Goal: Task Accomplishment & Management: Manage account settings

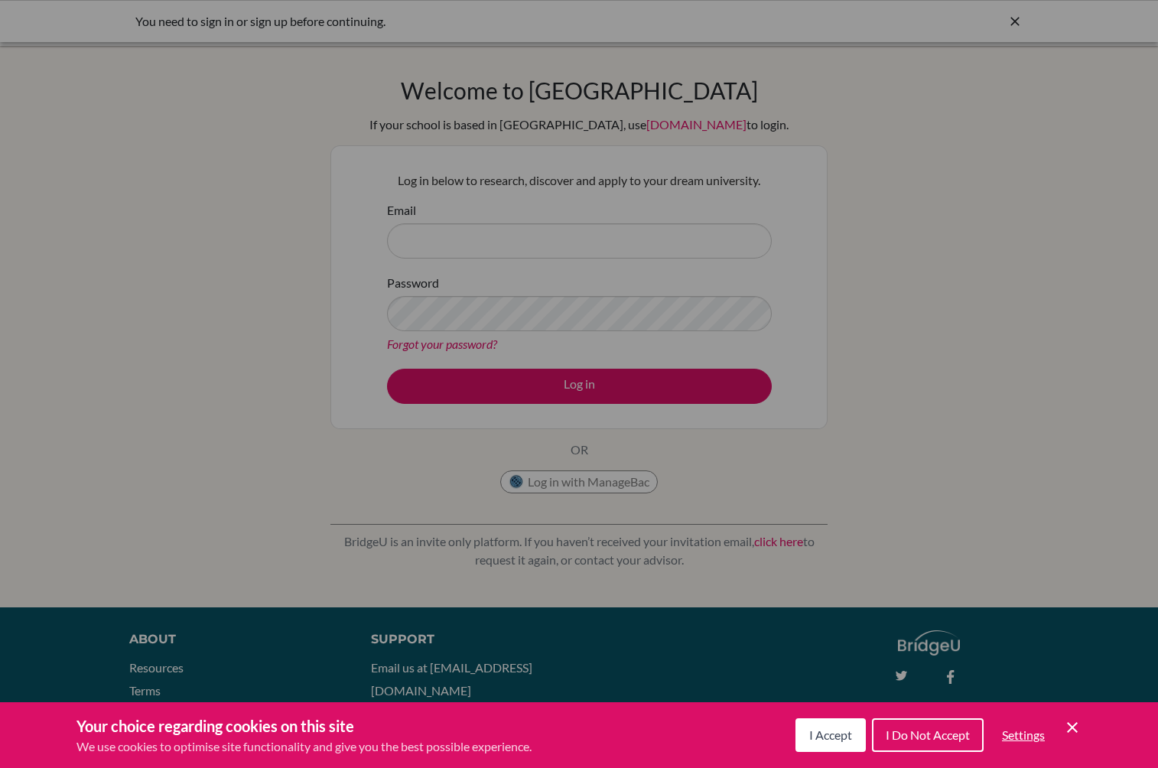
click at [836, 734] on span "I Accept" at bounding box center [831, 735] width 43 height 15
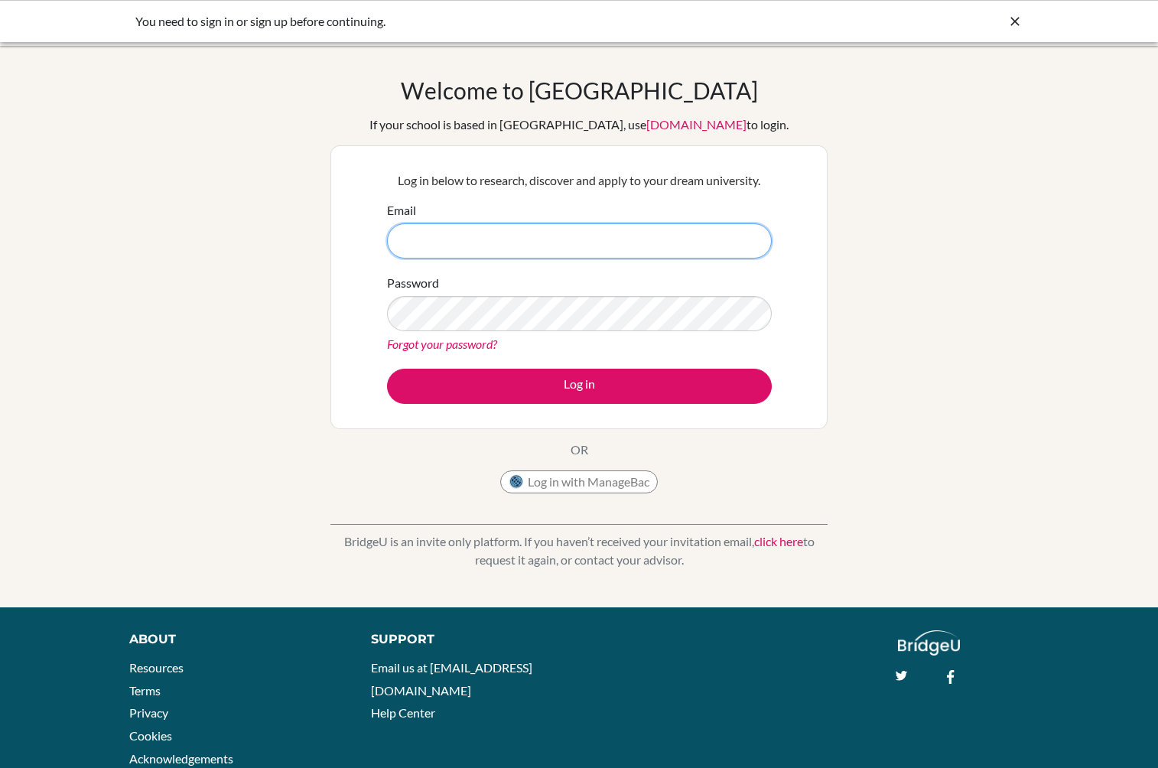
click at [646, 251] on input "Email" at bounding box center [579, 240] width 385 height 35
click at [452, 243] on input "dptsantiago@gmail.com" at bounding box center [579, 240] width 385 height 35
type input "[EMAIL_ADDRESS][DOMAIN_NAME]"
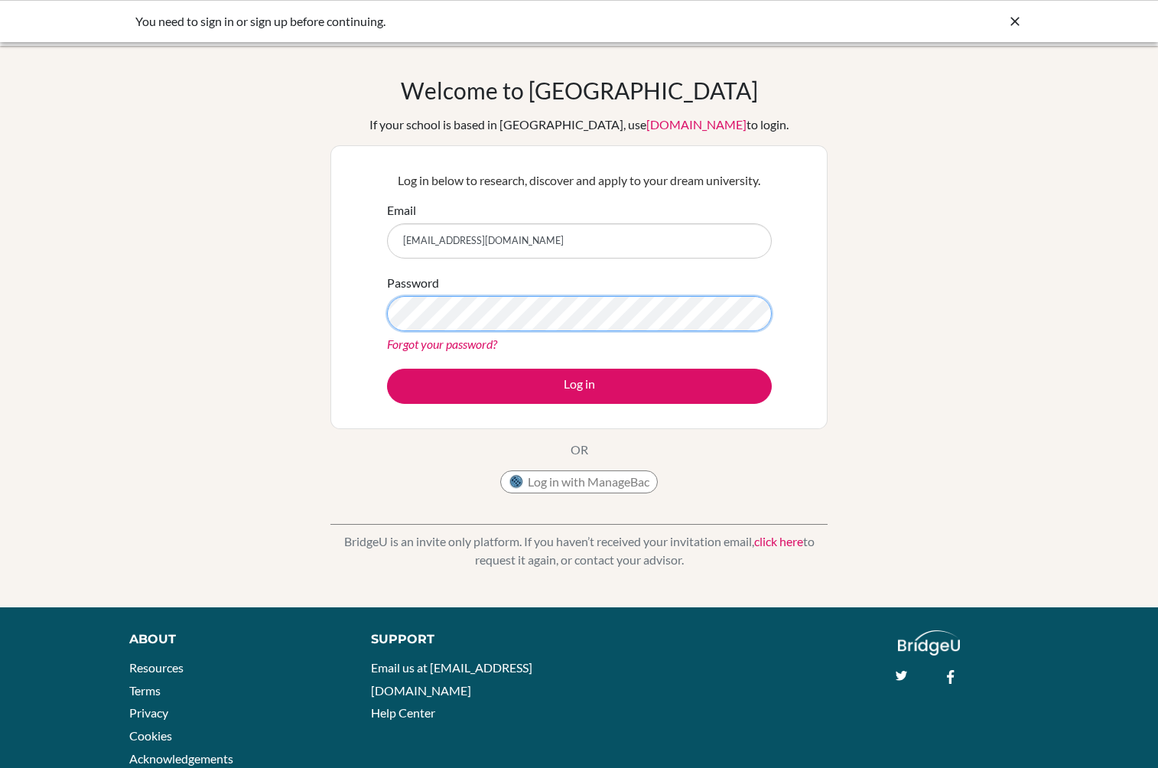
click at [387, 369] on button "Log in" at bounding box center [579, 386] width 385 height 35
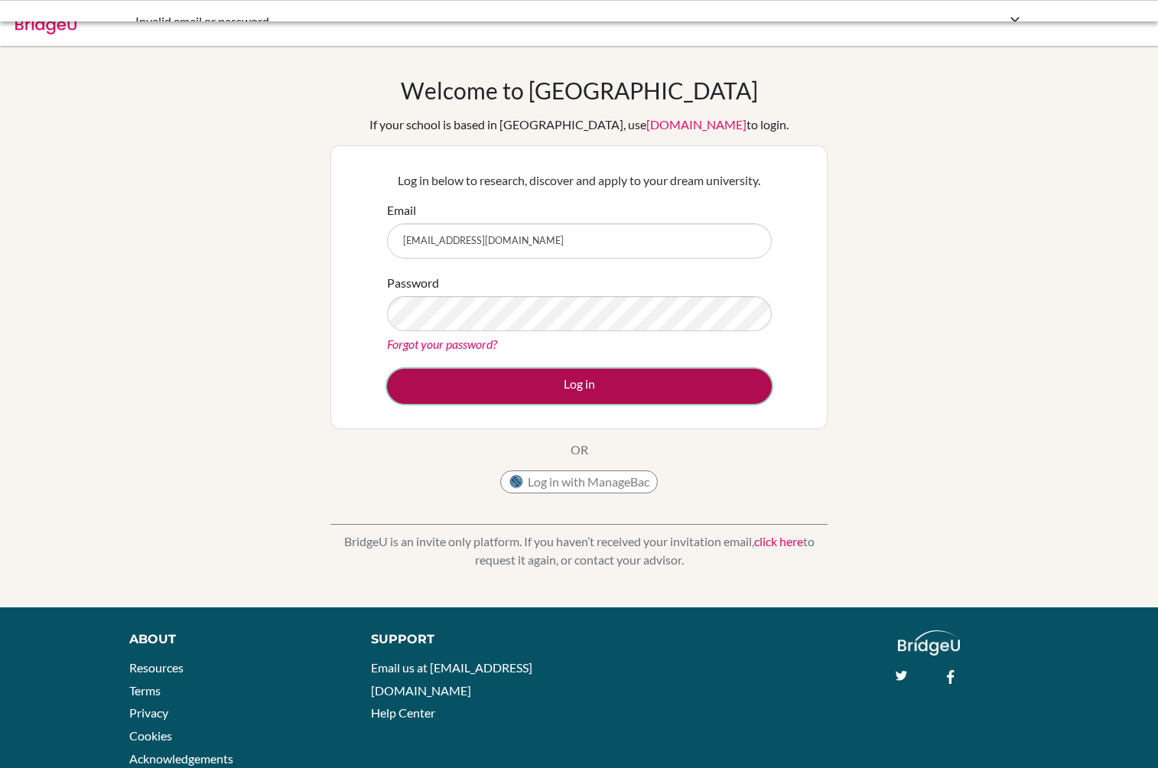
click at [513, 379] on button "Log in" at bounding box center [579, 386] width 385 height 35
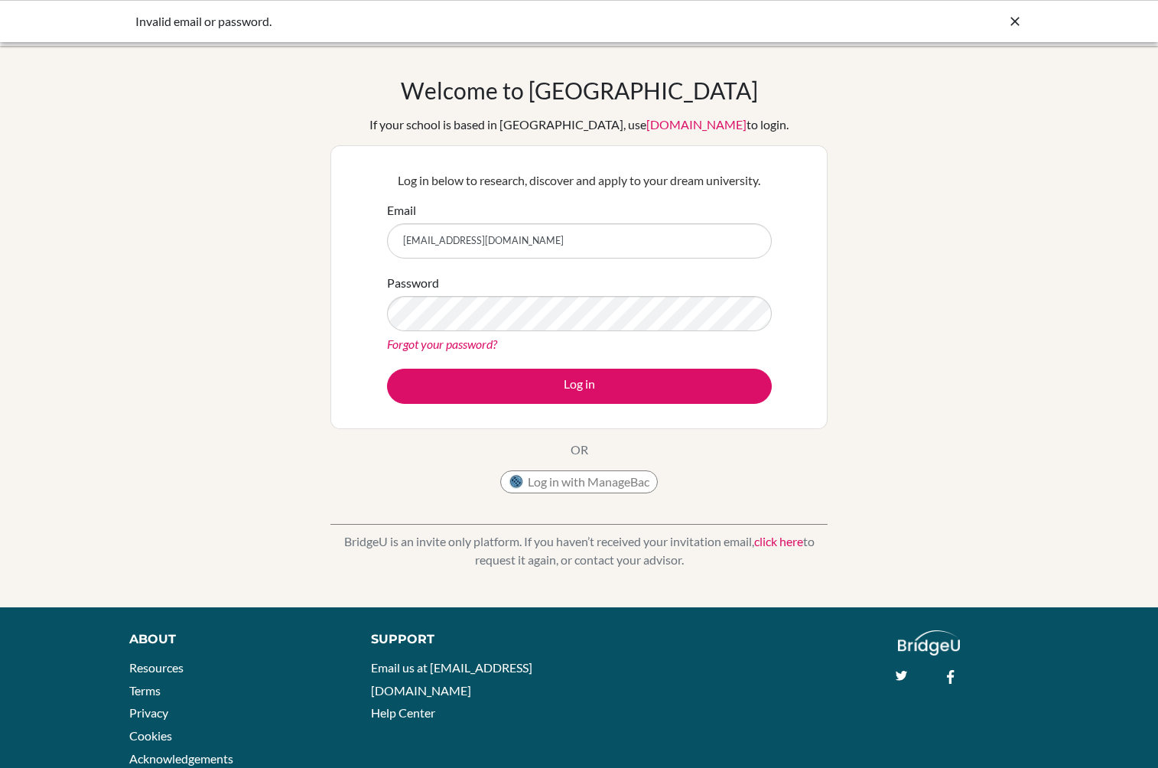
click at [1018, 24] on icon at bounding box center [1015, 21] width 15 height 15
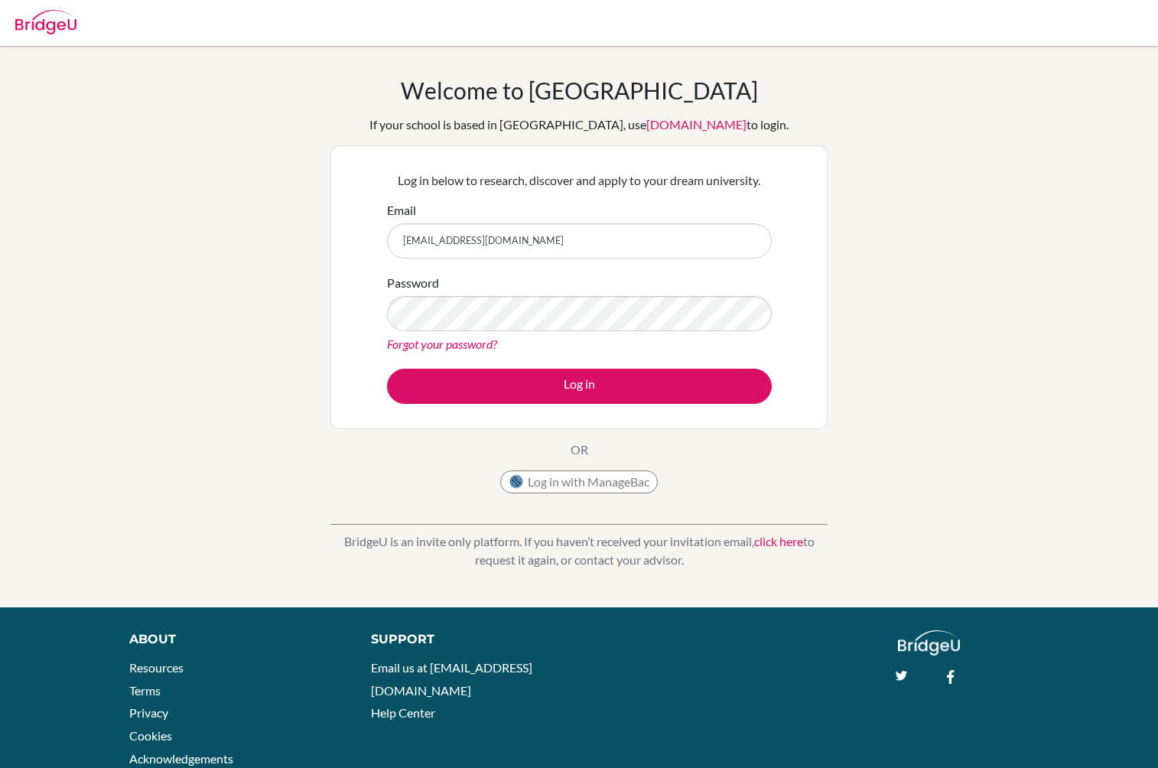
click at [47, 17] on img at bounding box center [45, 22] width 61 height 24
click at [438, 239] on input "Email" at bounding box center [579, 240] width 385 height 35
type input "dptsantiago09@gmail.com"
click at [387, 369] on button "Log in" at bounding box center [579, 386] width 385 height 35
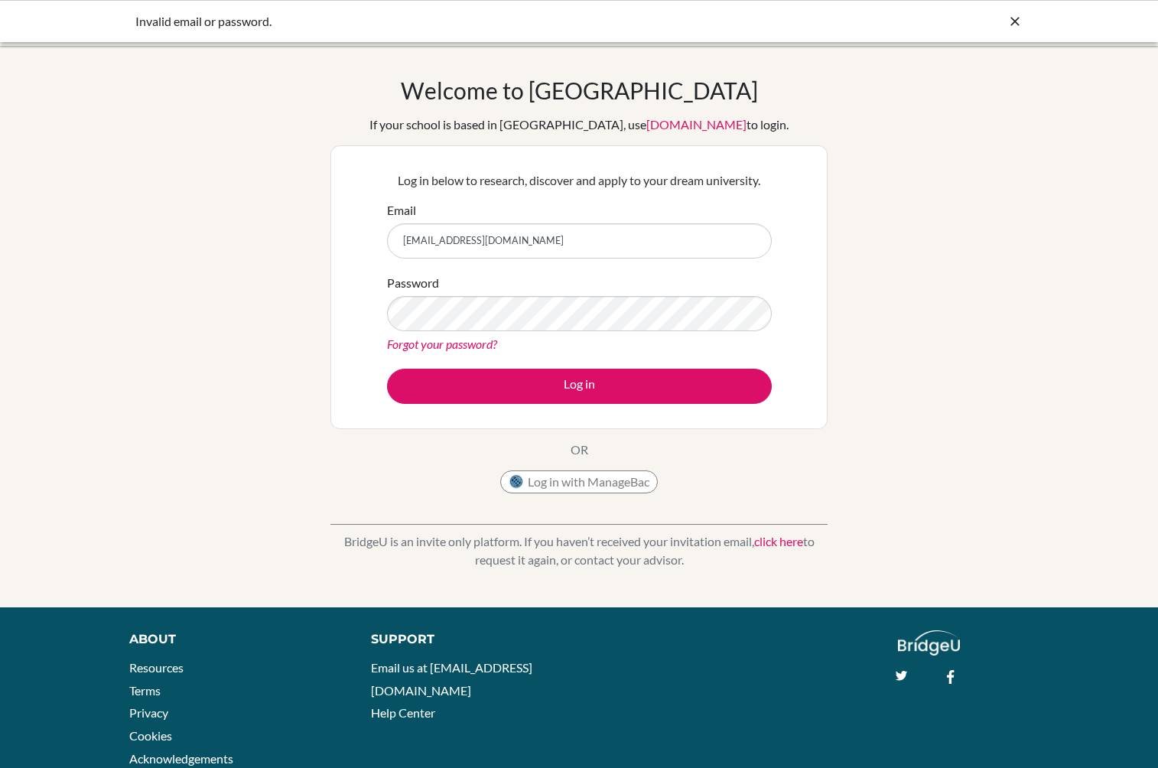
click at [466, 346] on link "Forgot your password?" at bounding box center [442, 344] width 110 height 15
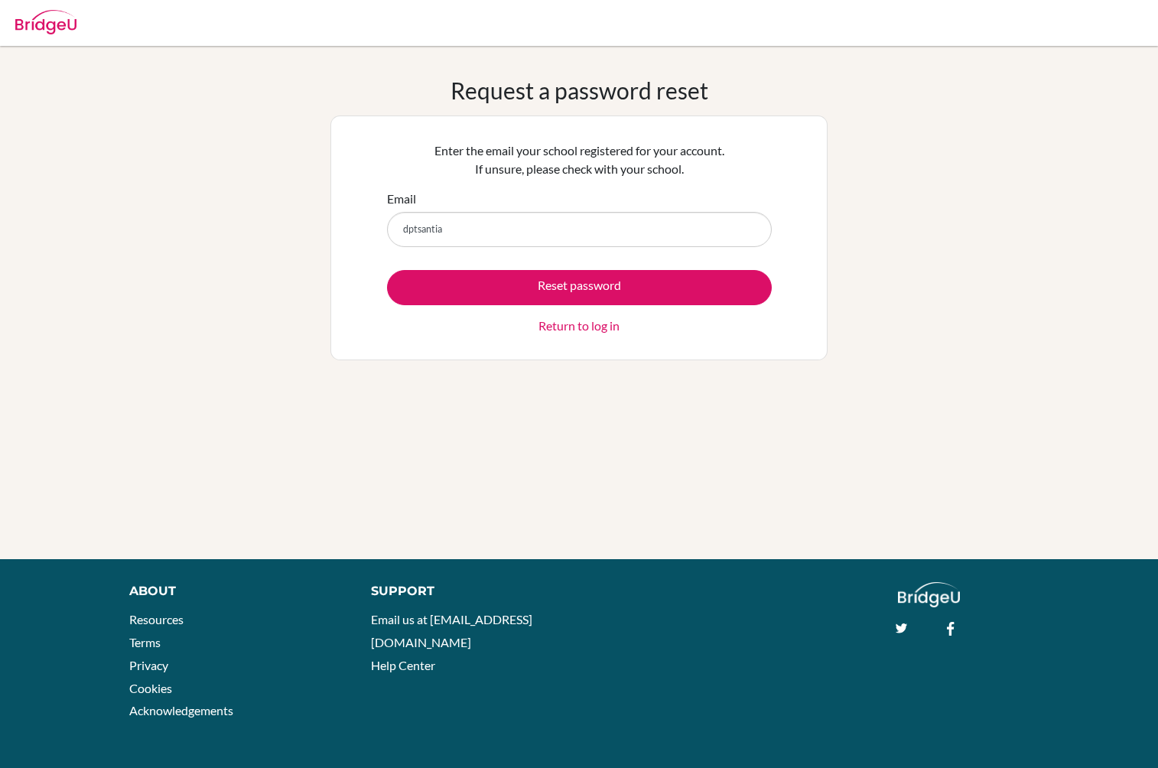
type input "dptsantiago09@gmail.com"
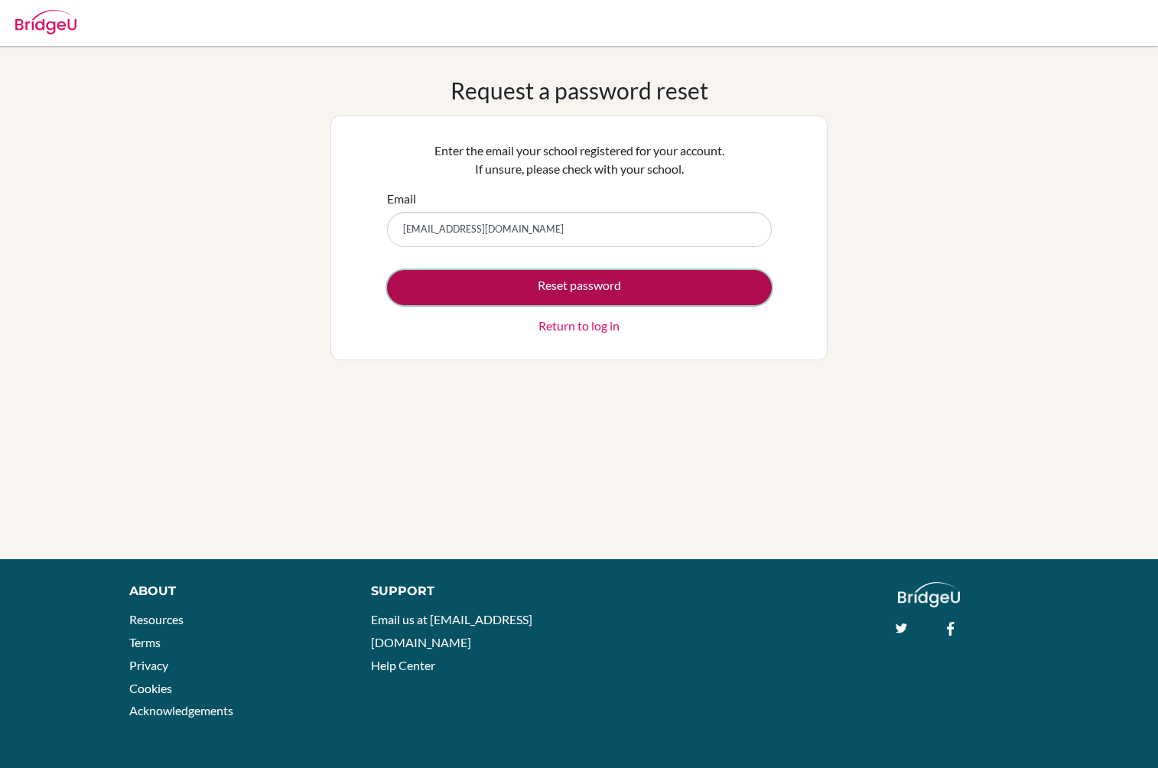
click at [487, 293] on button "Reset password" at bounding box center [579, 287] width 385 height 35
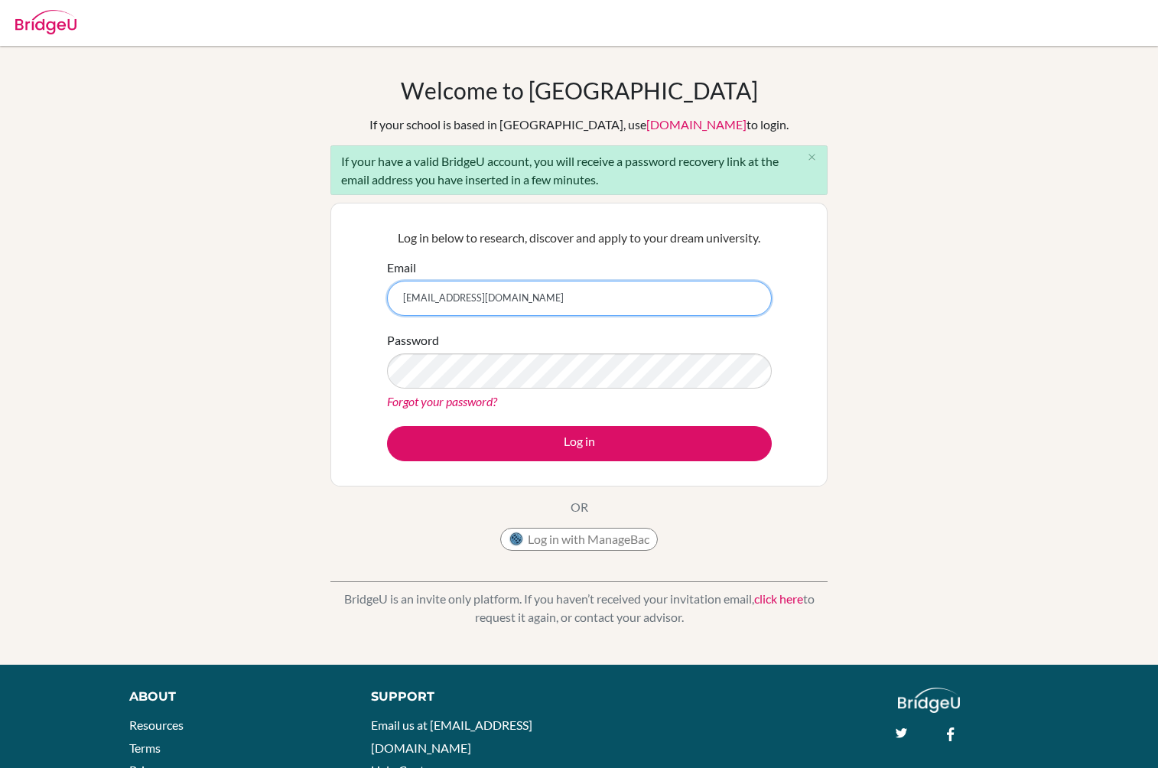
type input "[EMAIL_ADDRESS][DOMAIN_NAME]"
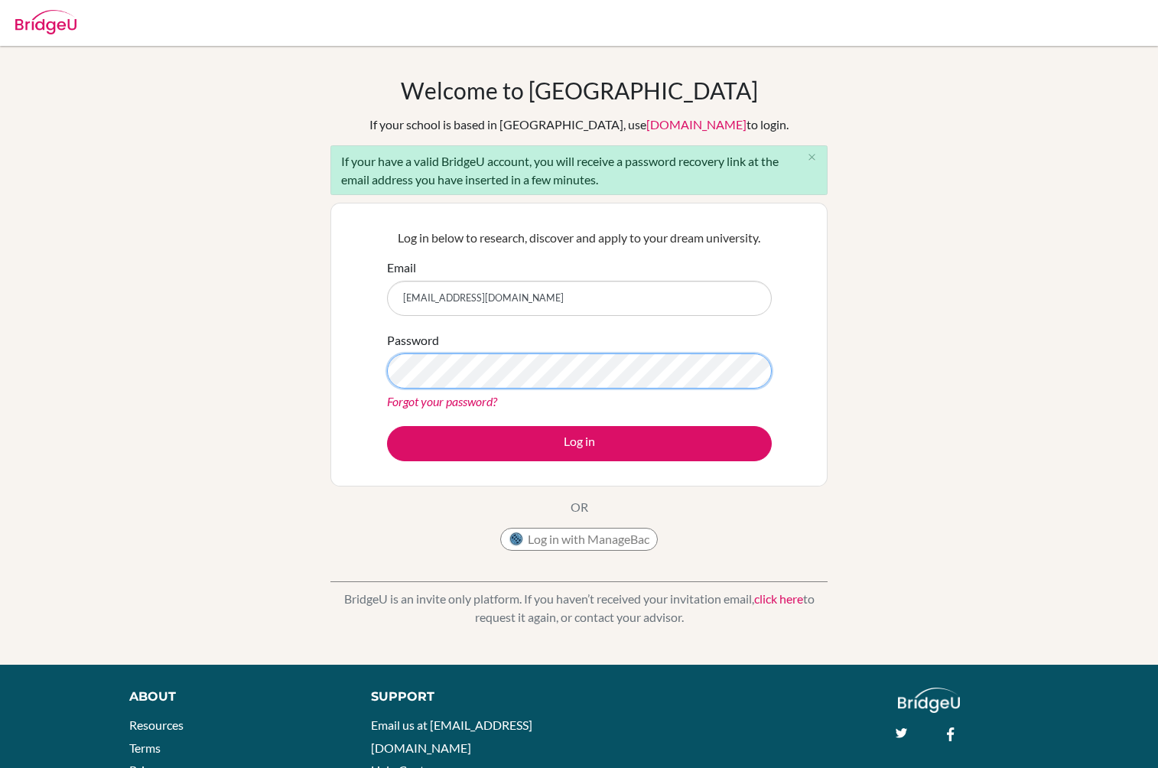
click at [387, 426] on button "Log in" at bounding box center [579, 443] width 385 height 35
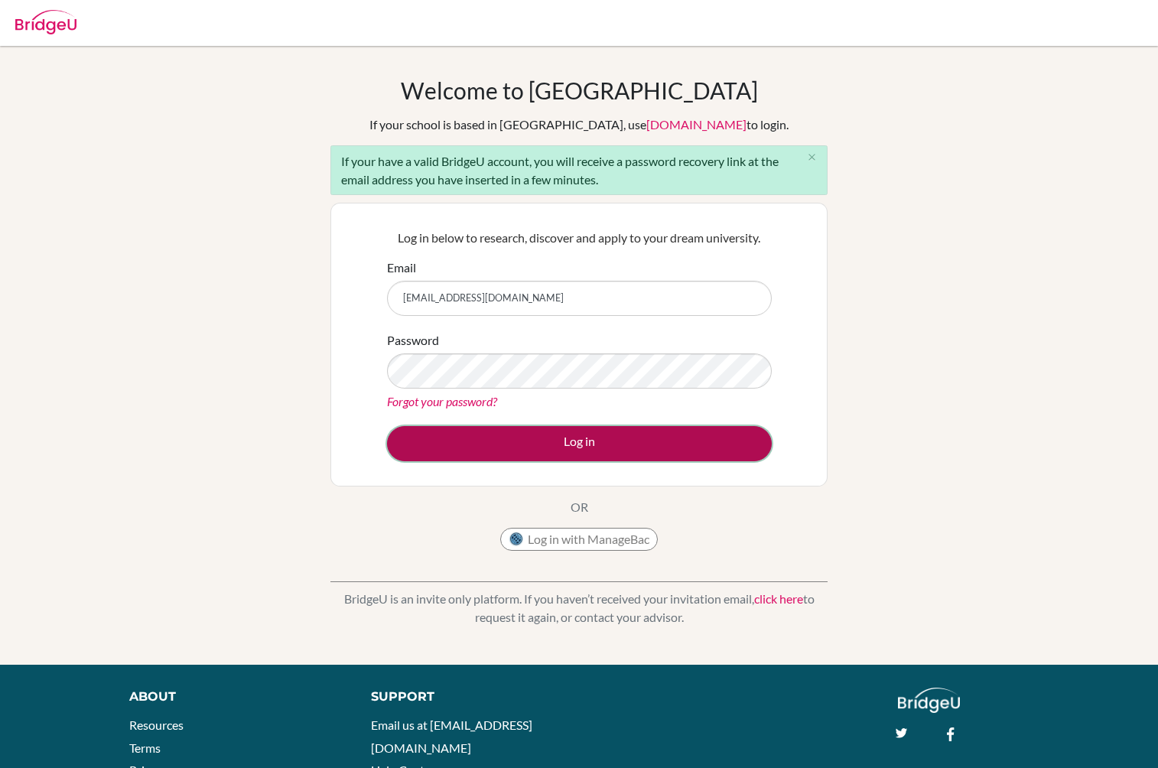
click at [556, 435] on button "Log in" at bounding box center [579, 443] width 385 height 35
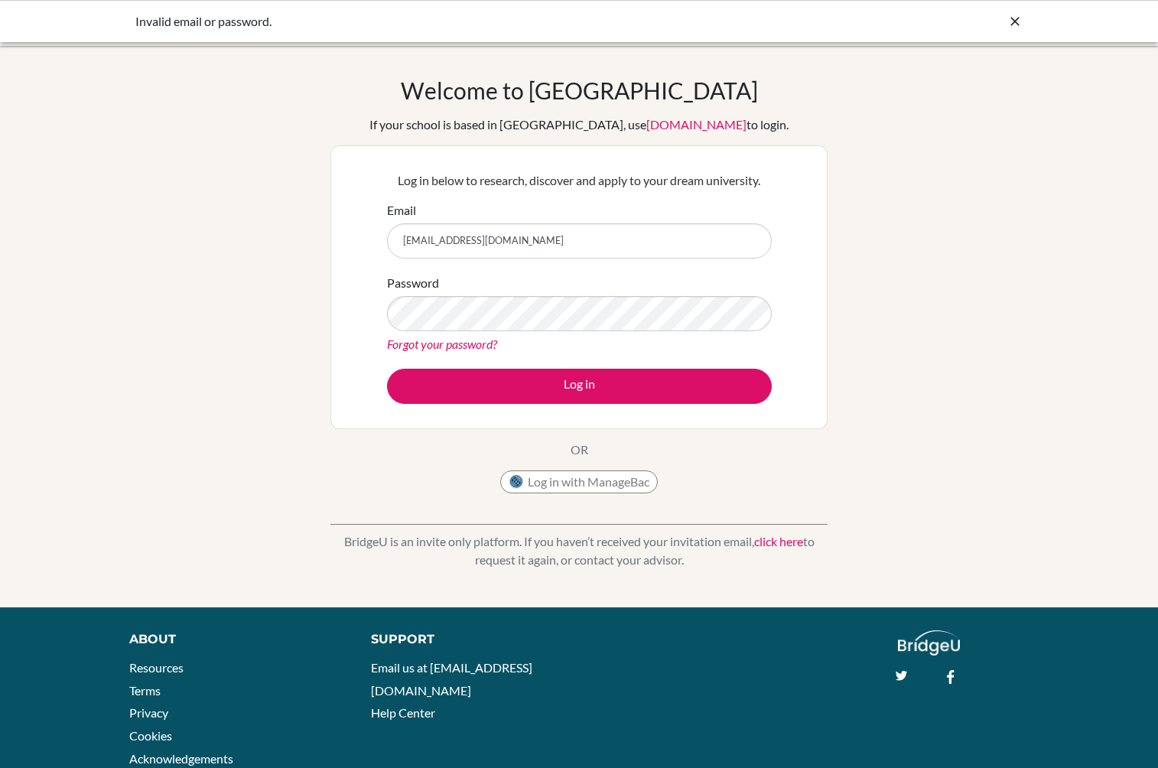
click at [455, 344] on link "Forgot your password?" at bounding box center [442, 344] width 110 height 15
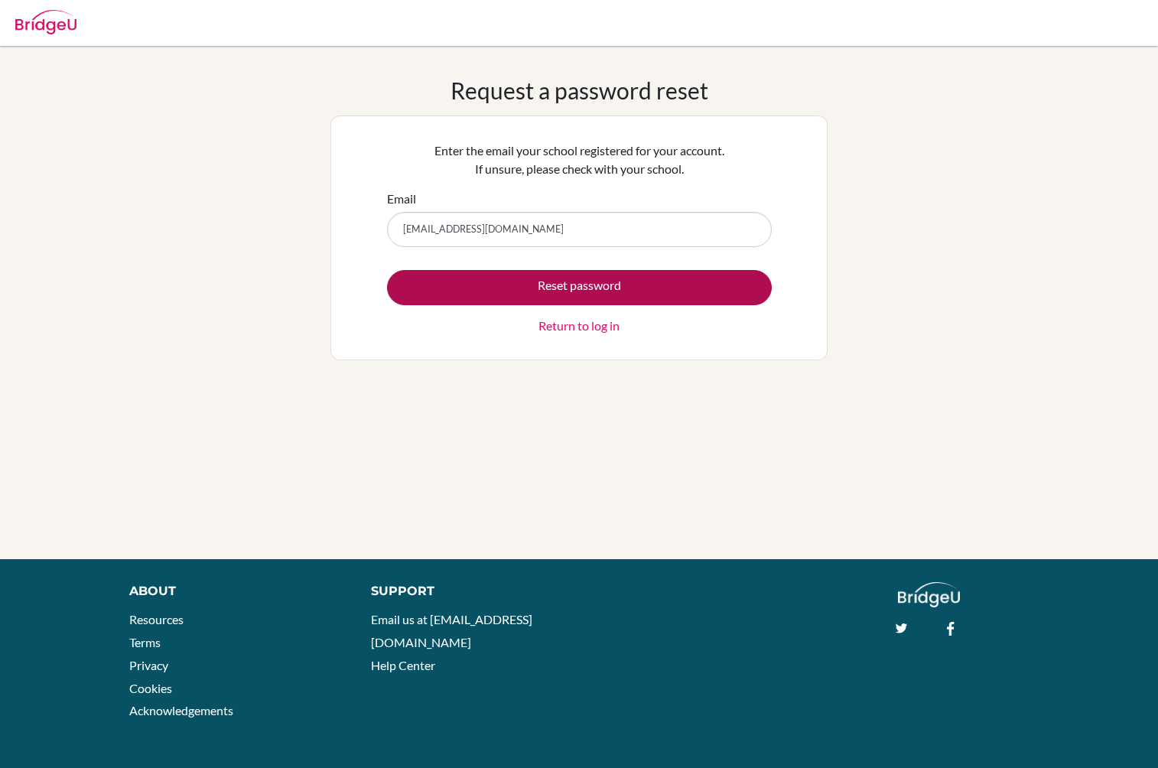
type input "dsantiago@mischool.edu.ph"
click at [506, 285] on button "Reset password" at bounding box center [579, 287] width 385 height 35
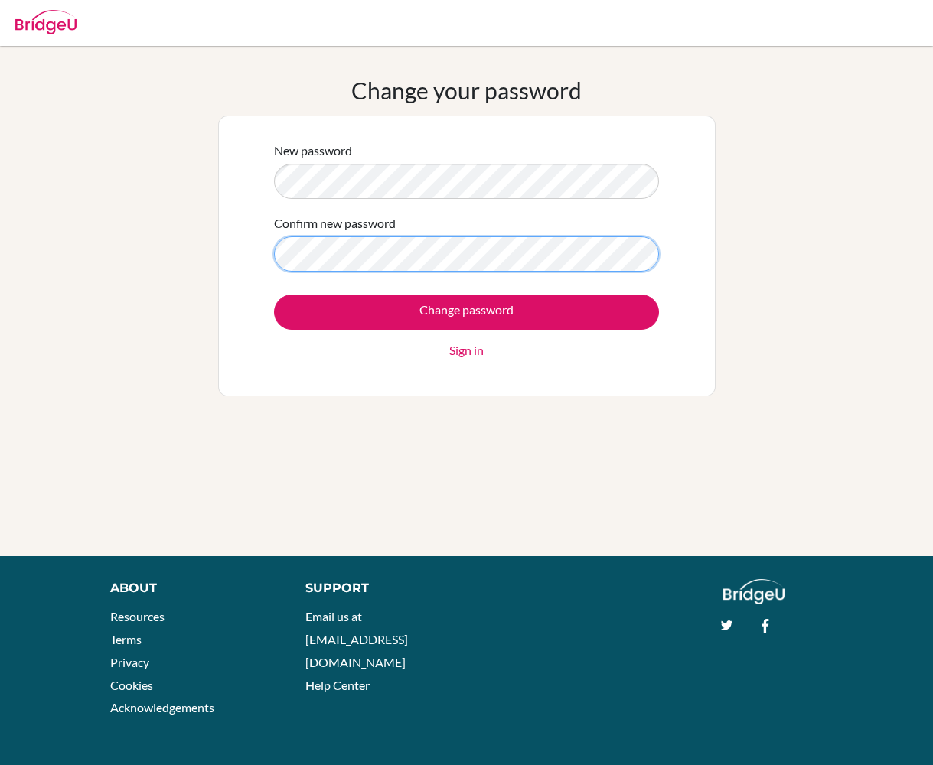
click at [274, 295] on input "Change password" at bounding box center [466, 312] width 385 height 35
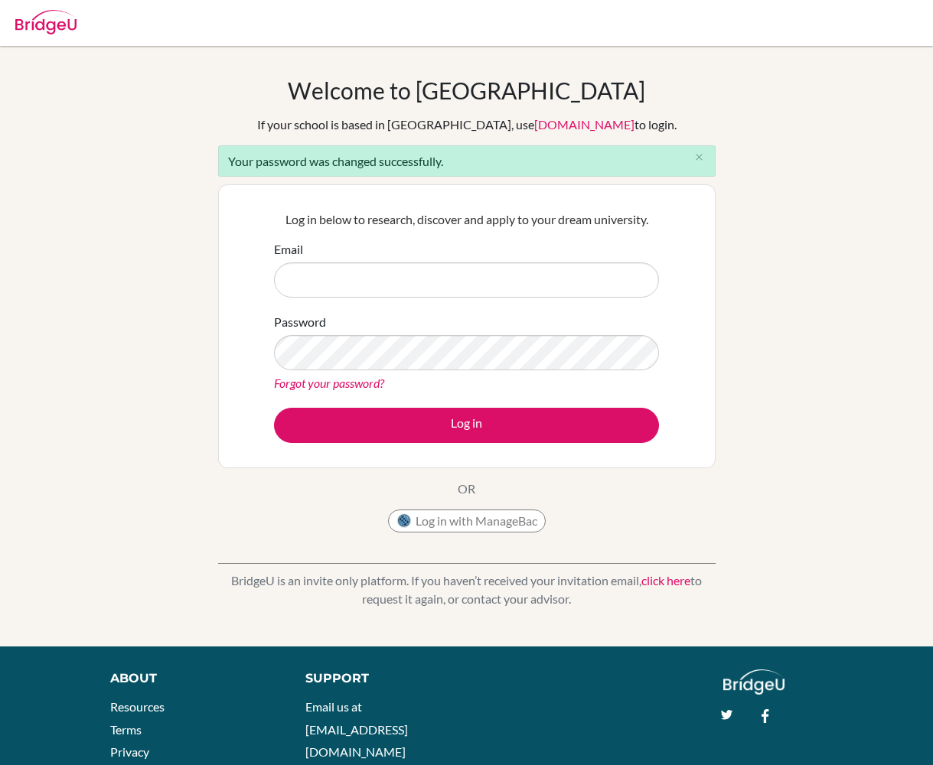
click at [582, 287] on input "Email" at bounding box center [466, 279] width 385 height 35
type input "[EMAIL_ADDRESS][DOMAIN_NAME]"
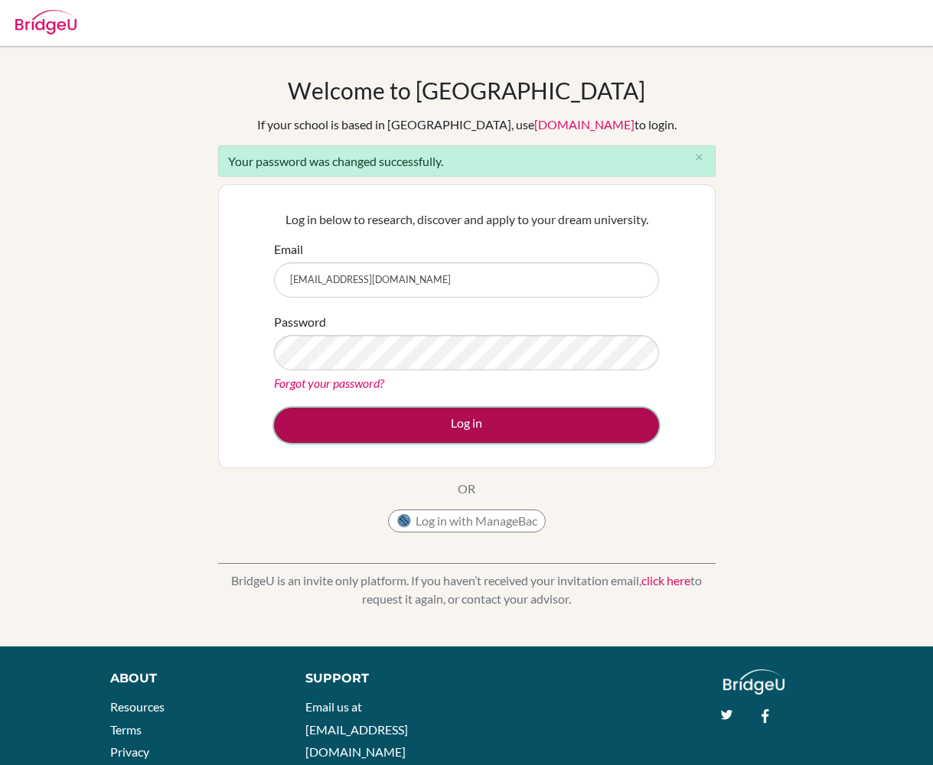
click at [423, 420] on button "Log in" at bounding box center [466, 425] width 385 height 35
